Goal: Task Accomplishment & Management: Manage account settings

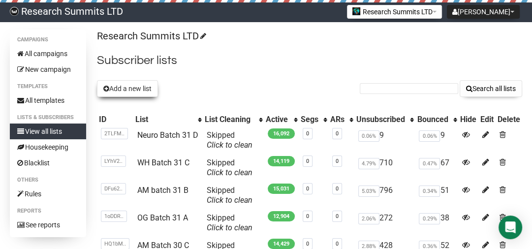
click at [148, 87] on button "Add a new list" at bounding box center [127, 88] width 61 height 17
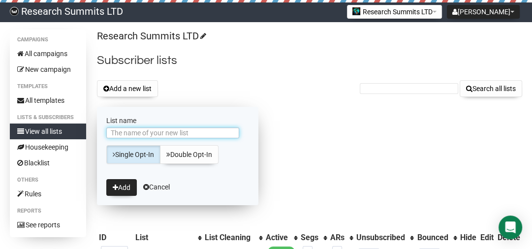
click at [157, 131] on input "List name" at bounding box center [172, 132] width 133 height 11
type input "Ai Batch 32 A"
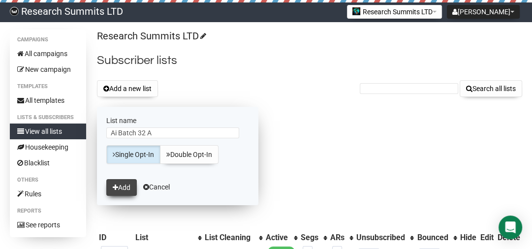
click at [120, 182] on button "Add" at bounding box center [121, 187] width 30 height 17
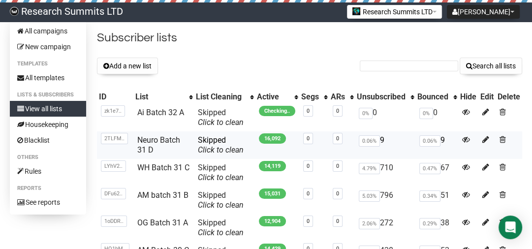
scroll to position [39, 0]
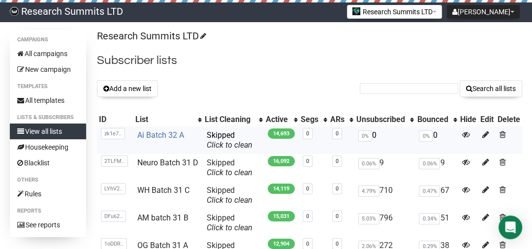
click at [157, 134] on link "Ai Batch 32 A" at bounding box center [160, 134] width 47 height 9
